Goal: Find specific page/section: Find specific page/section

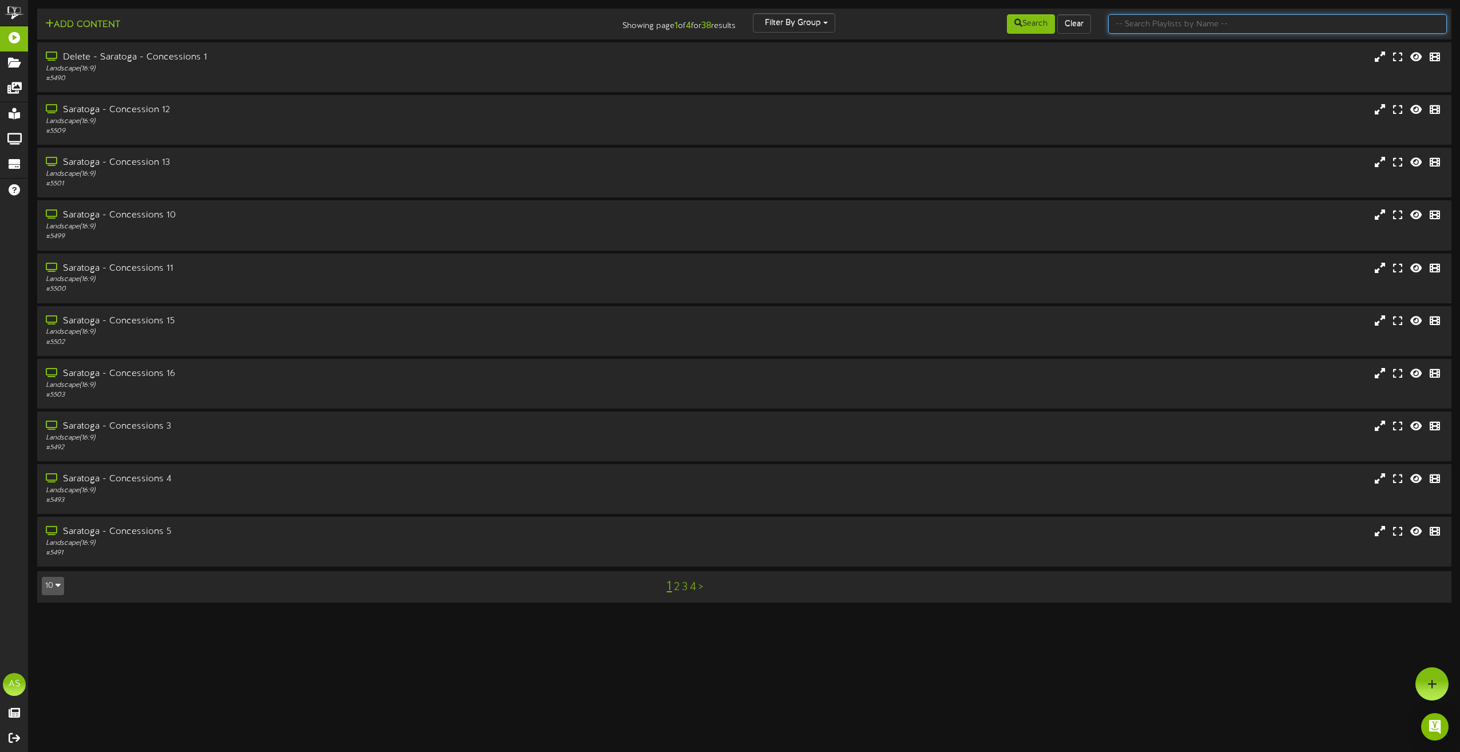
click at [1173, 20] on input "text" at bounding box center [1277, 23] width 339 height 19
type input "theater"
click at [418, 133] on div "# 5517" at bounding box center [330, 131] width 574 height 10
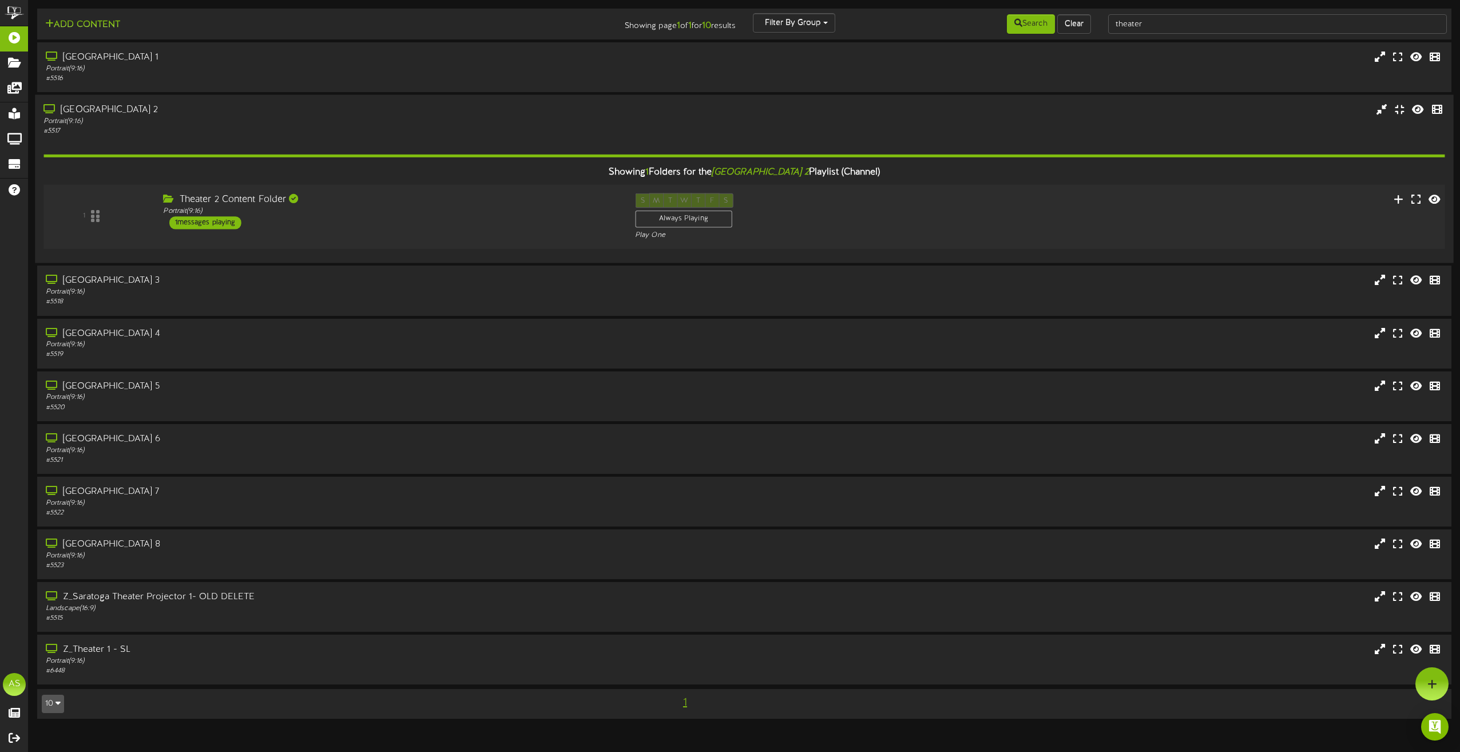
click at [522, 216] on div "Theater 2 Content Folder Portrait ( 9:16 ) 1 messages playing" at bounding box center [391, 211] width 472 height 36
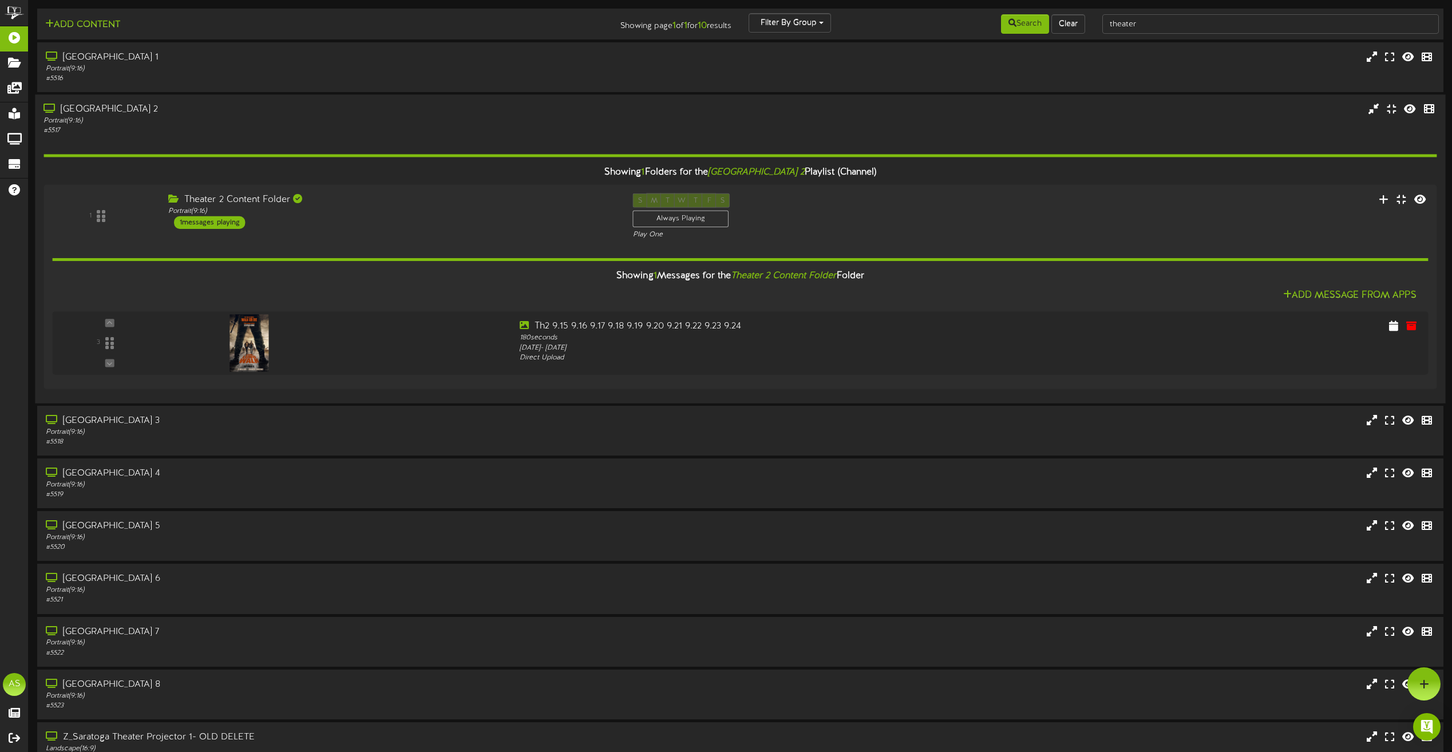
click at [314, 104] on div "Saratoga Theater 2" at bounding box center [328, 109] width 571 height 13
